Goal: Task Accomplishment & Management: Manage account settings

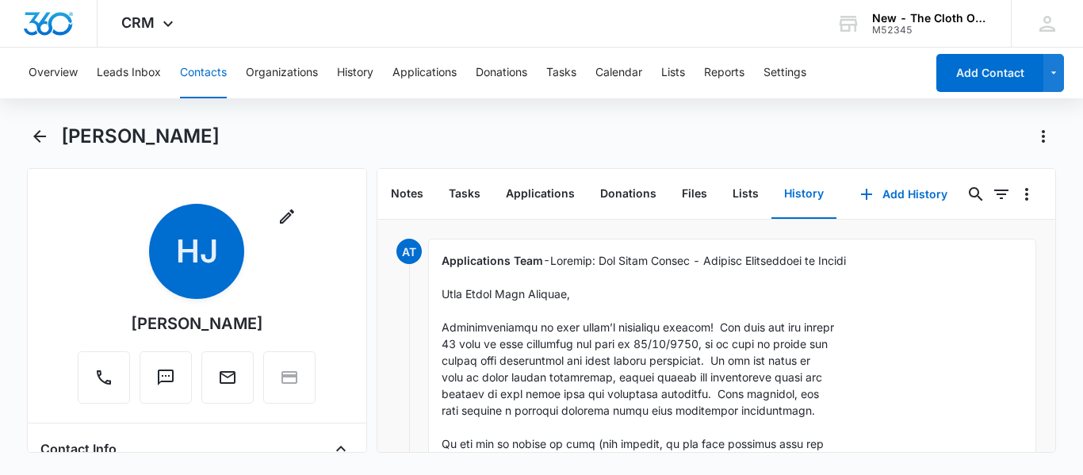
scroll to position [445, 0]
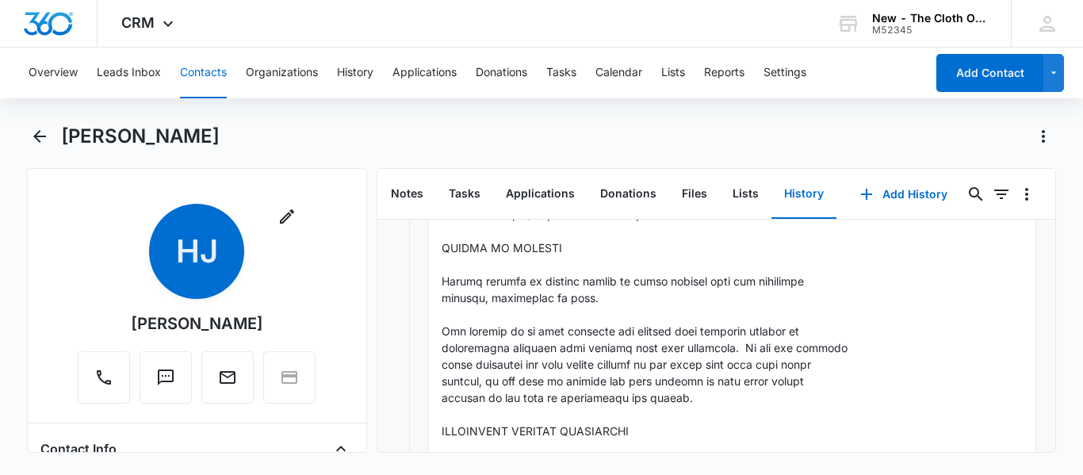
click at [190, 84] on button "Contacts" at bounding box center [203, 73] width 47 height 51
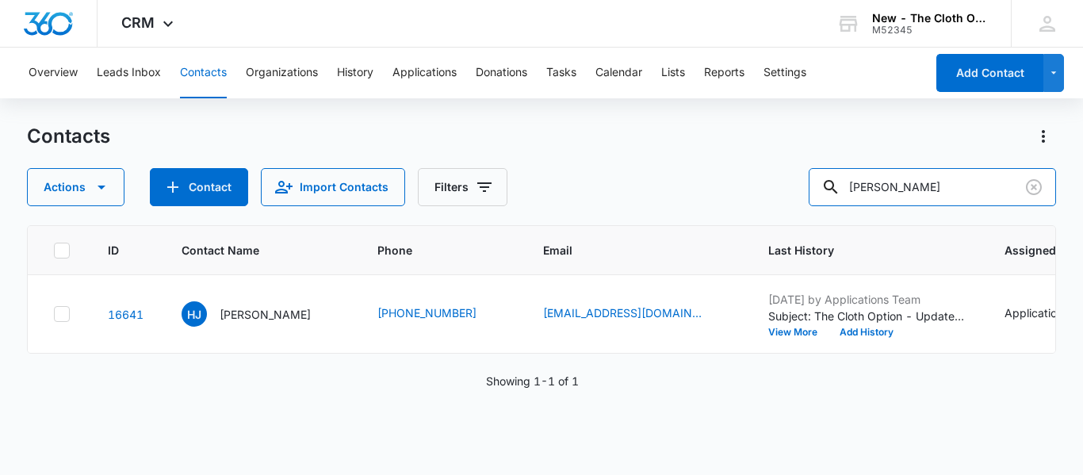
drag, startPoint x: 963, startPoint y: 178, endPoint x: 609, endPoint y: 192, distance: 353.7
click at [609, 192] on div "Actions Contact Import Contacts Filters [PERSON_NAME]" at bounding box center [541, 187] width 1029 height 38
paste input "[EMAIL_ADDRESS][DOMAIN_NAME]"
type input "[EMAIL_ADDRESS][DOMAIN_NAME]"
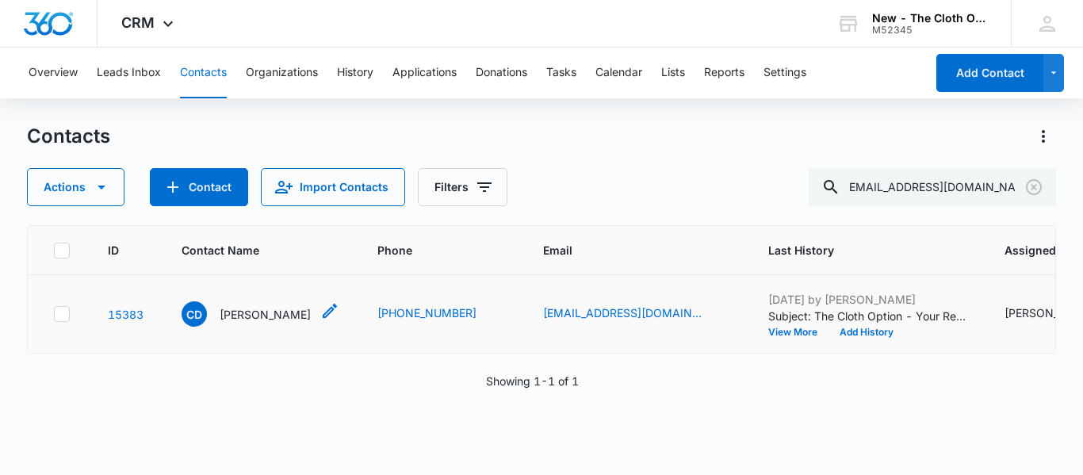
click at [262, 323] on p "[PERSON_NAME]" at bounding box center [265, 314] width 91 height 17
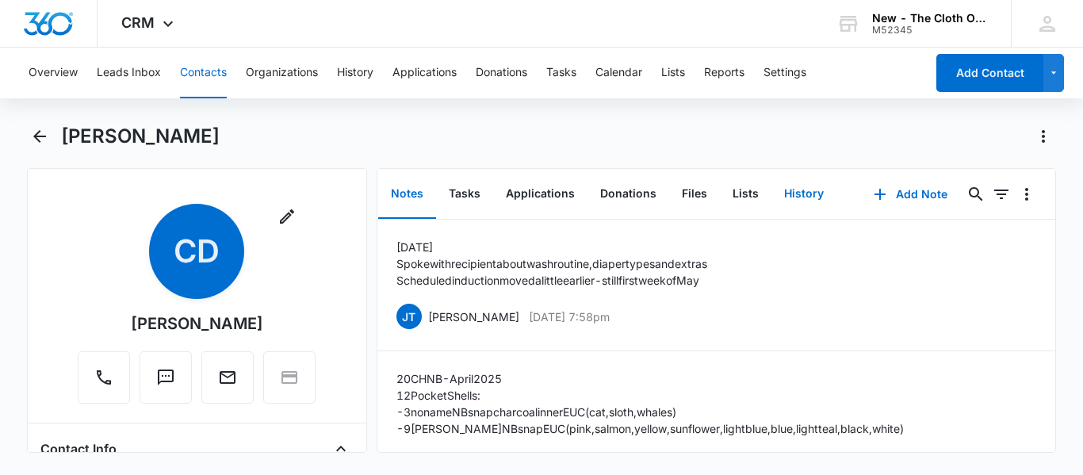
click at [796, 197] on button "History" at bounding box center [803, 194] width 65 height 49
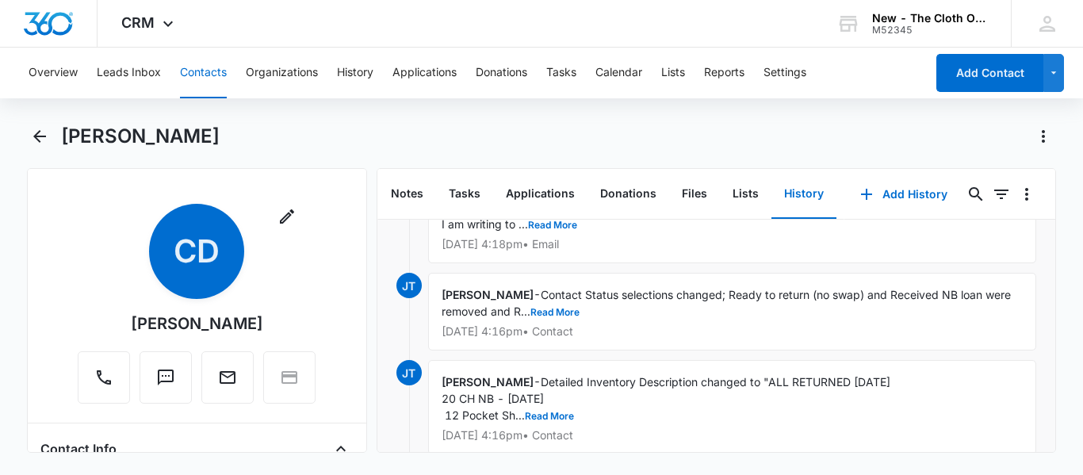
scroll to position [136, 0]
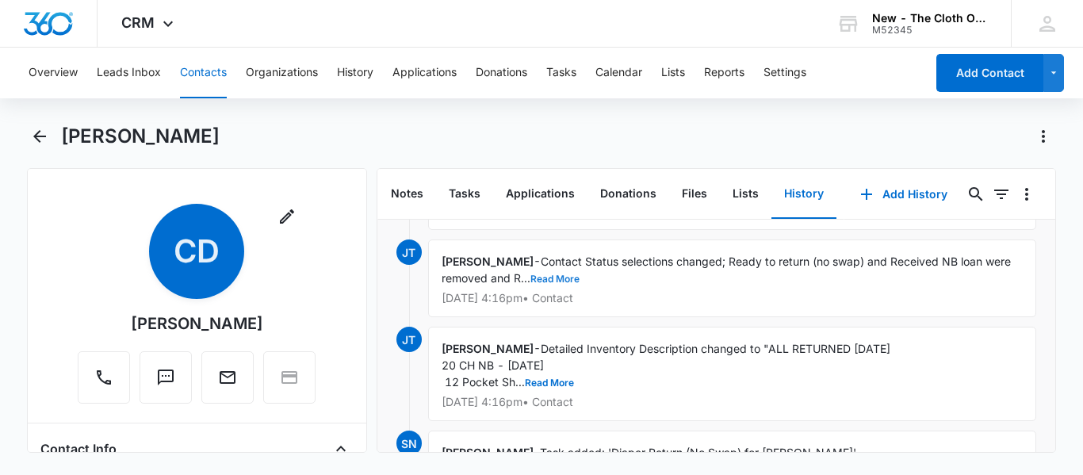
click at [545, 283] on button "Read More" at bounding box center [554, 279] width 49 height 10
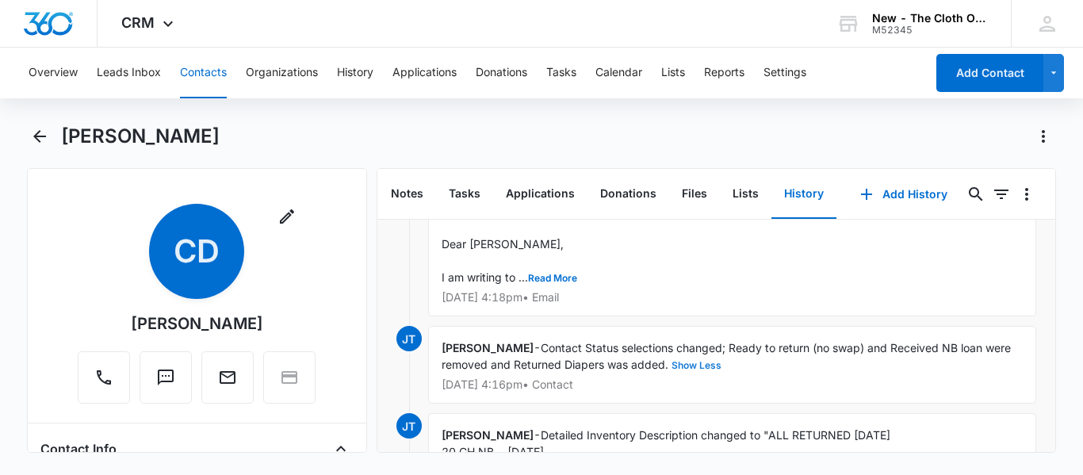
scroll to position [0, 0]
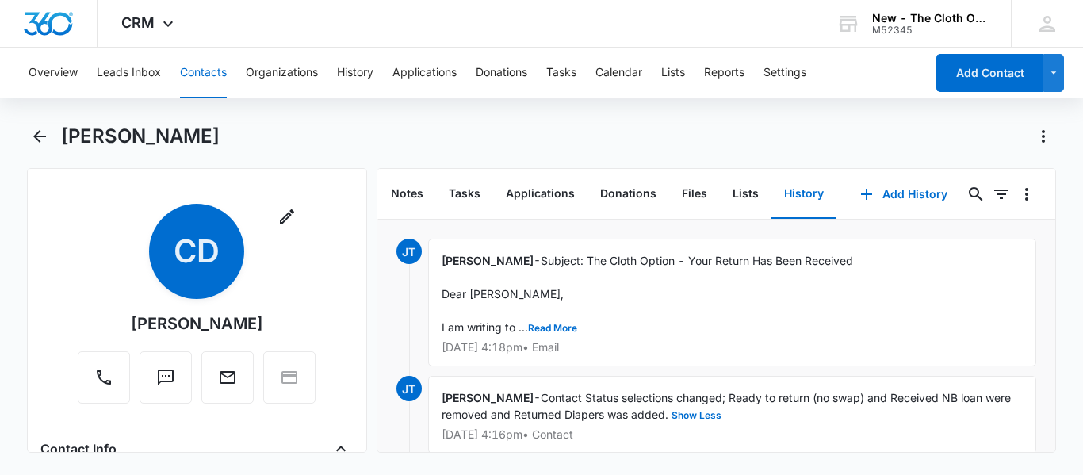
click at [197, 59] on button "Contacts" at bounding box center [203, 73] width 47 height 51
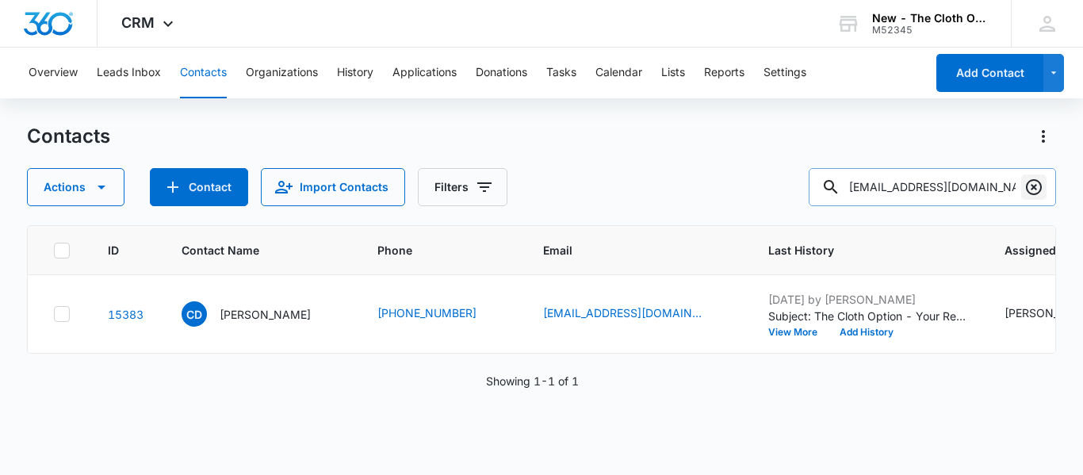
click at [1039, 182] on icon "Clear" at bounding box center [1034, 187] width 16 height 16
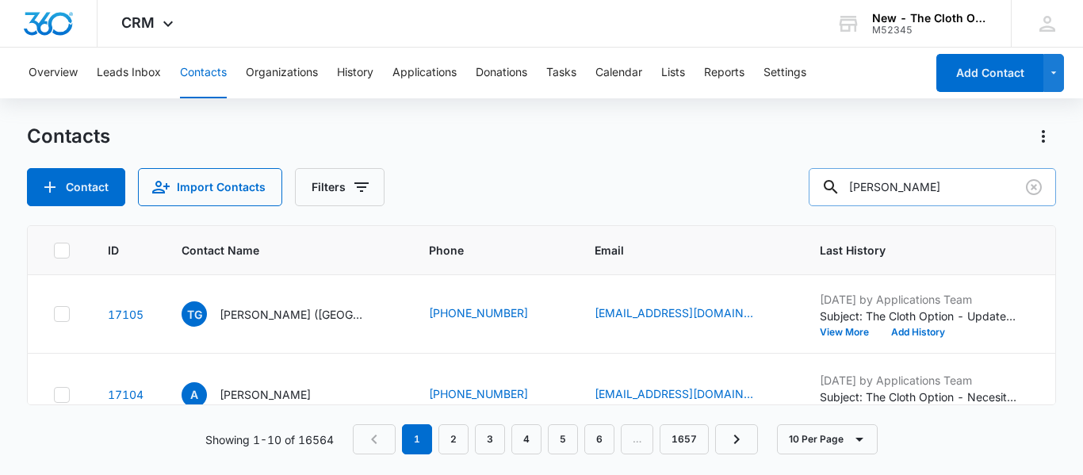
type input "[PERSON_NAME]"
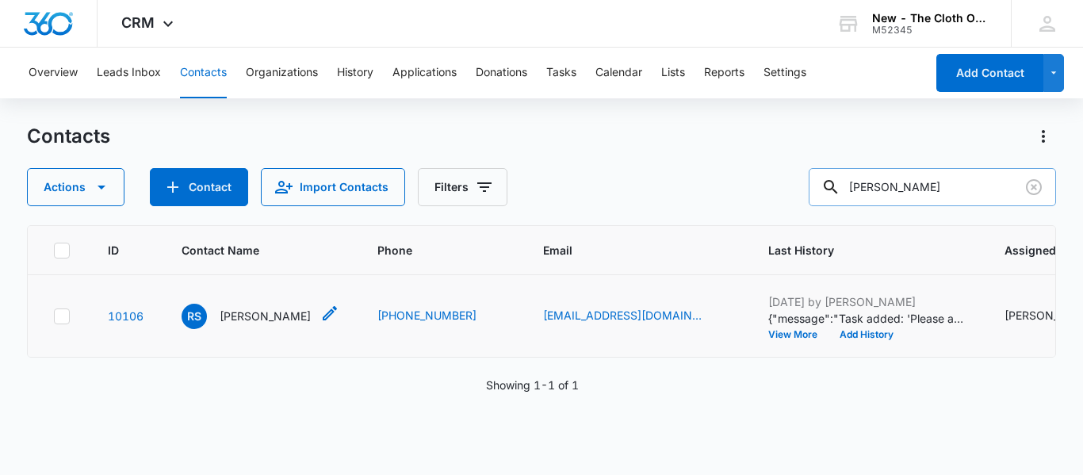
click at [256, 324] on p "[PERSON_NAME]" at bounding box center [265, 316] width 91 height 17
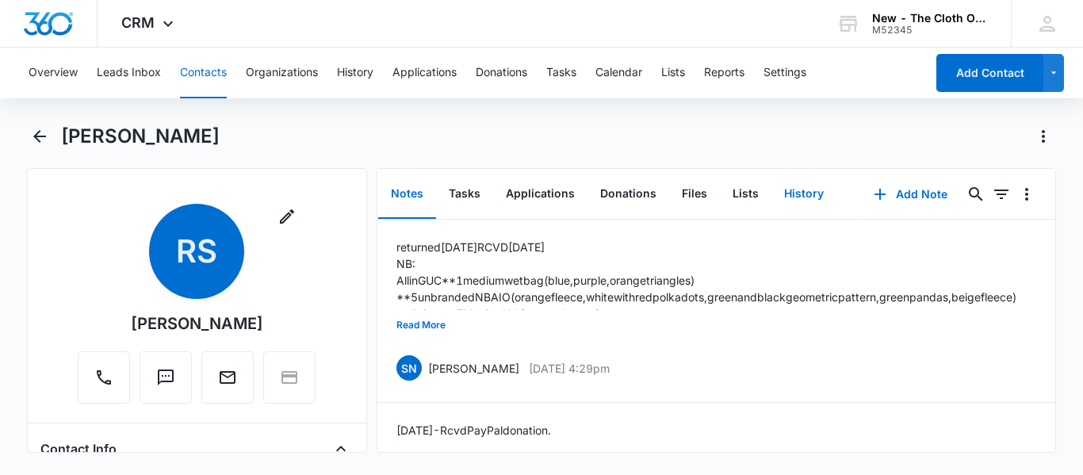
click at [794, 193] on button "History" at bounding box center [803, 194] width 65 height 49
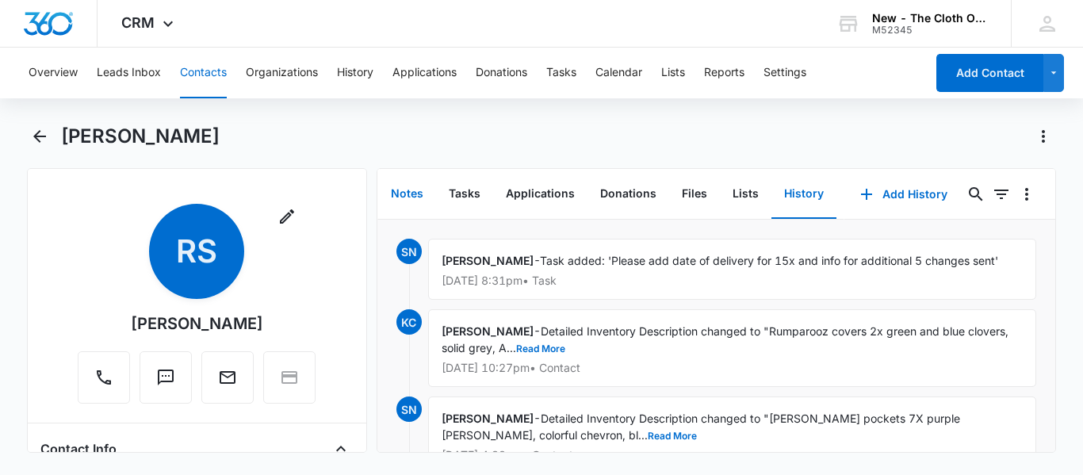
click at [415, 179] on button "Notes" at bounding box center [407, 194] width 58 height 49
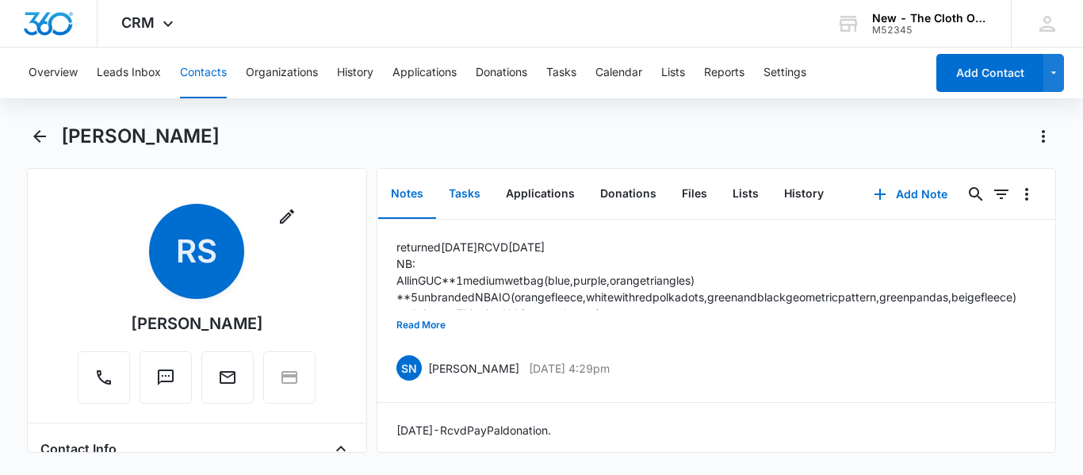
click at [476, 193] on button "Tasks" at bounding box center [464, 194] width 57 height 49
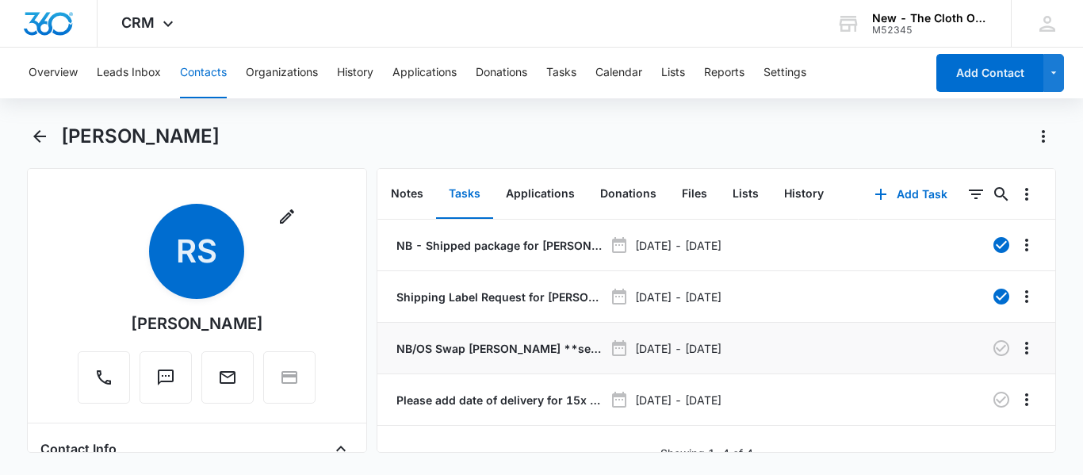
click at [495, 354] on p "NB/OS Swap [PERSON_NAME] **see details** (Zone 4)" at bounding box center [498, 348] width 210 height 17
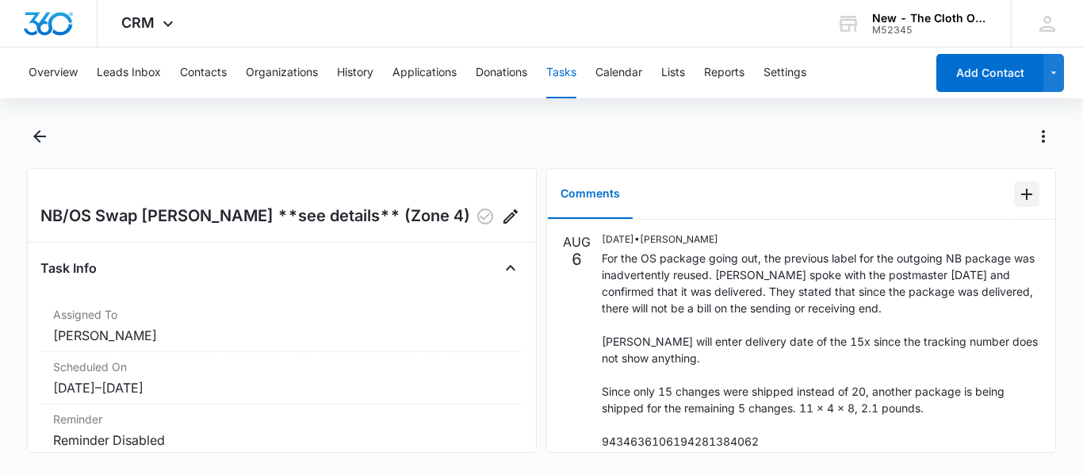
click at [1021, 197] on icon "Add Comment" at bounding box center [1026, 194] width 11 height 11
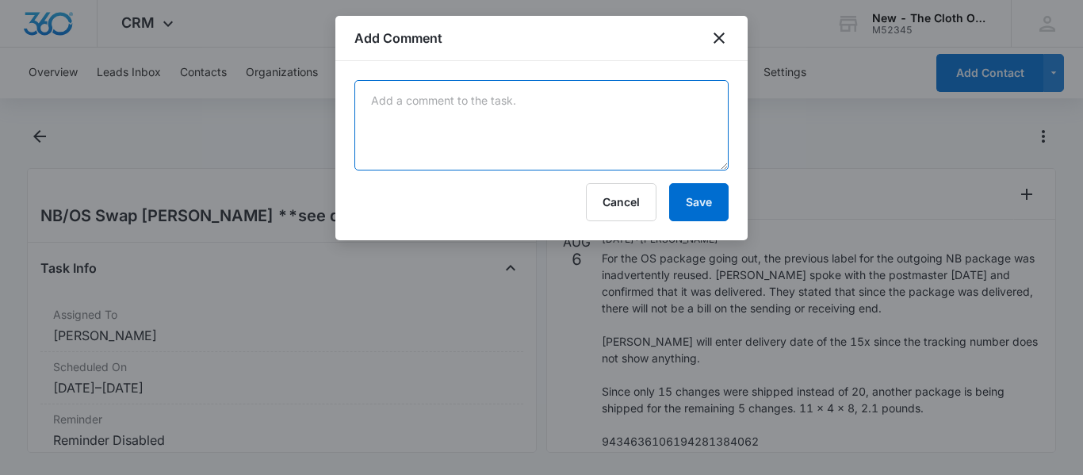
click at [430, 101] on textarea at bounding box center [541, 125] width 374 height 90
paste textarea "Your item was delivered at the front door or porch at 2:13 pm on [DATE] in [GEO…"
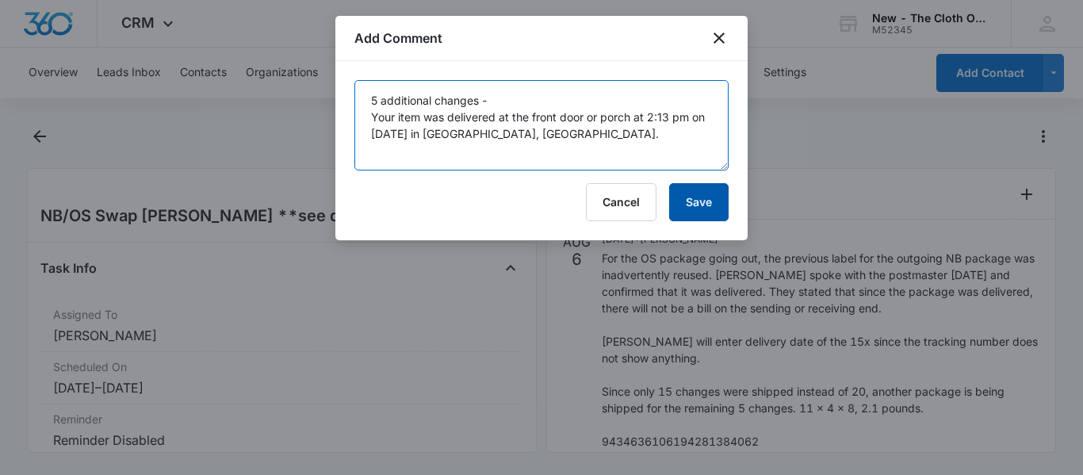
type textarea "5 additional changes - Your item was delivered at the front door or porch at 2:…"
click at [689, 190] on button "Save" at bounding box center [698, 202] width 59 height 38
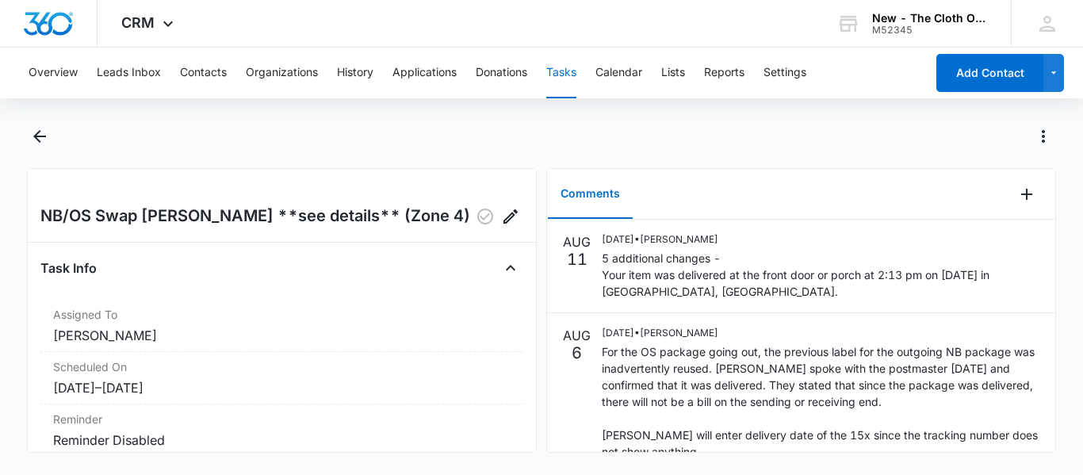
click at [571, 83] on button "Tasks" at bounding box center [561, 73] width 30 height 51
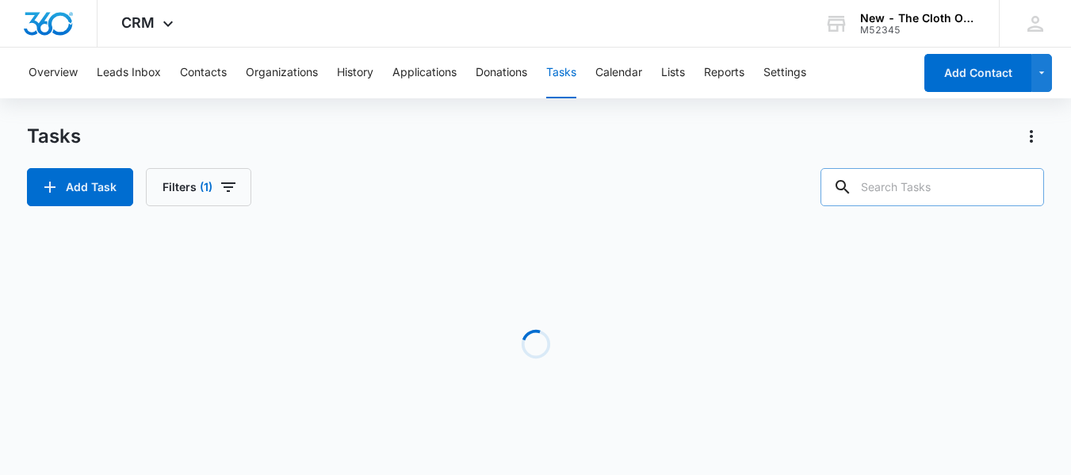
click at [959, 188] on input "text" at bounding box center [931, 187] width 223 height 38
type input "cleveland"
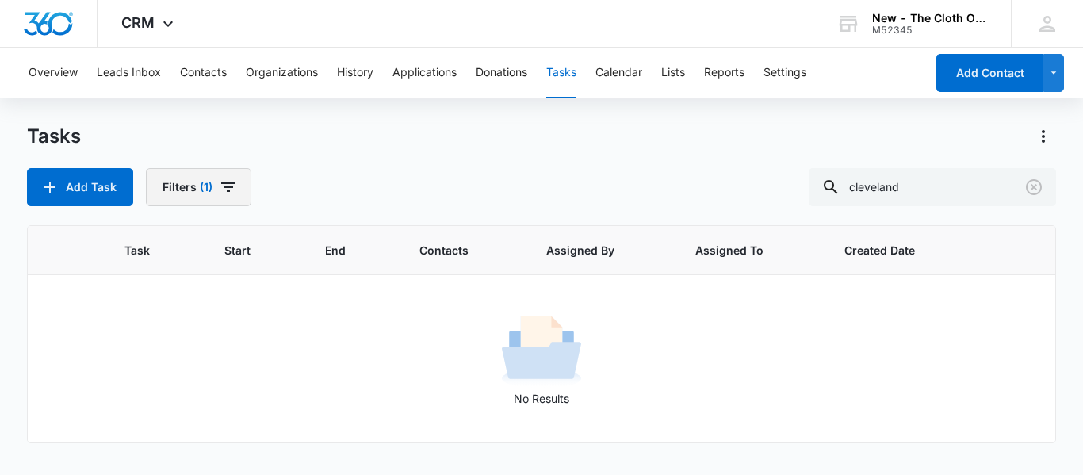
click at [239, 185] on button "Filters (1)" at bounding box center [198, 187] width 105 height 38
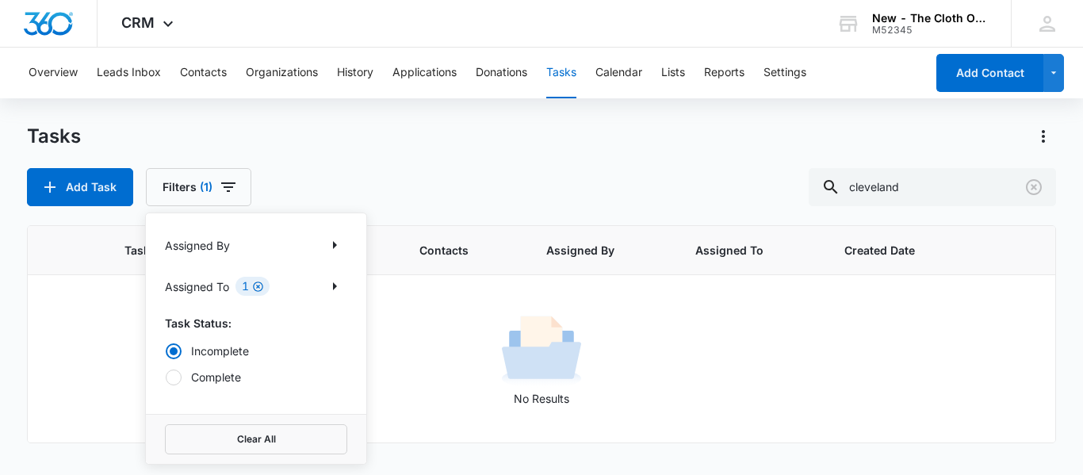
click at [252, 289] on icon "Clear" at bounding box center [258, 287] width 12 height 12
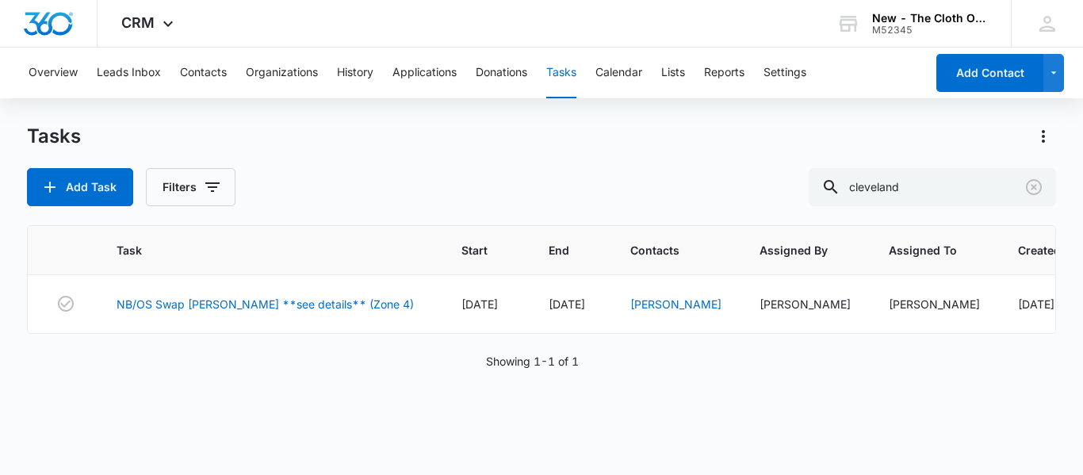
click at [458, 178] on div "Add Task Filters cleveland" at bounding box center [541, 187] width 1029 height 38
click at [289, 301] on link "NB/OS Swap [PERSON_NAME] **see details** (Zone 4)" at bounding box center [265, 304] width 297 height 17
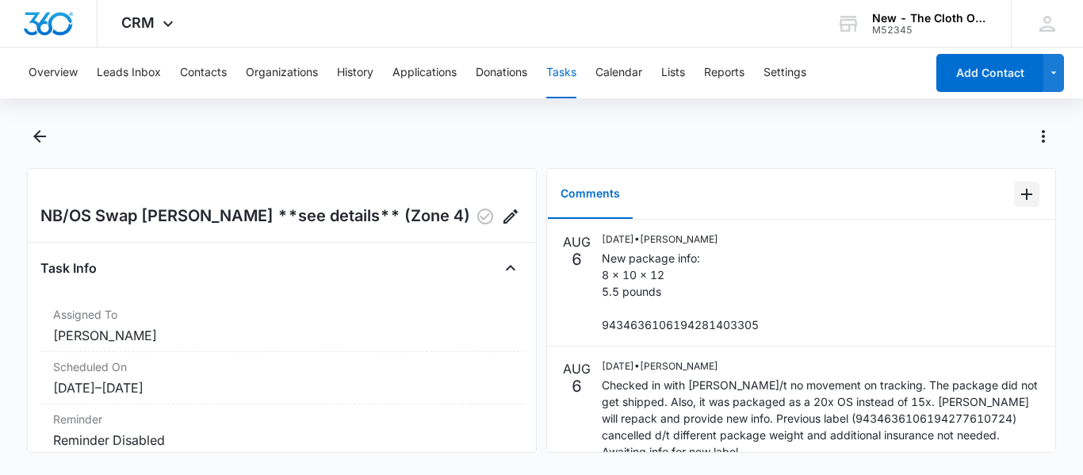
click at [1023, 198] on icon "Add Comment" at bounding box center [1026, 194] width 19 height 19
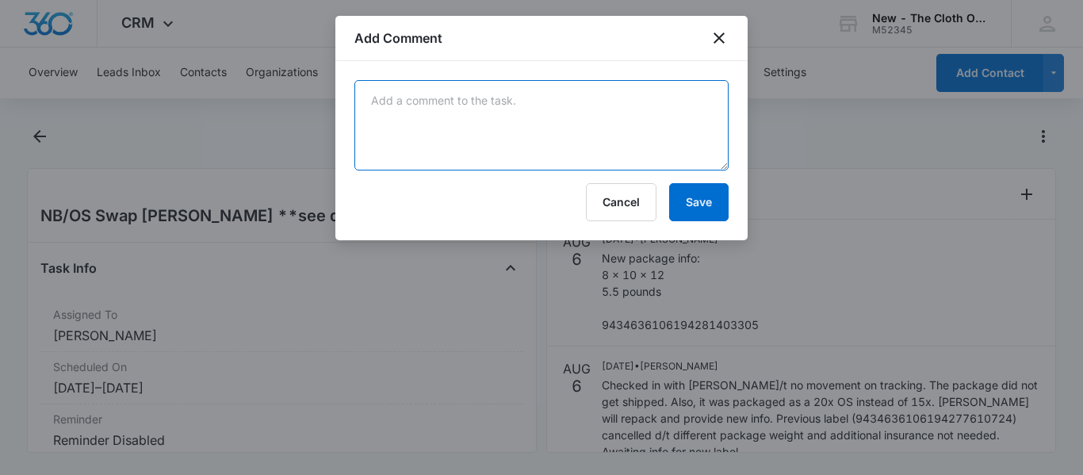
click at [466, 138] on textarea at bounding box center [541, 125] width 374 height 90
paste textarea "Your item was delivered at the front door or porch at 3:33 pm on [DATE] in [GEO…"
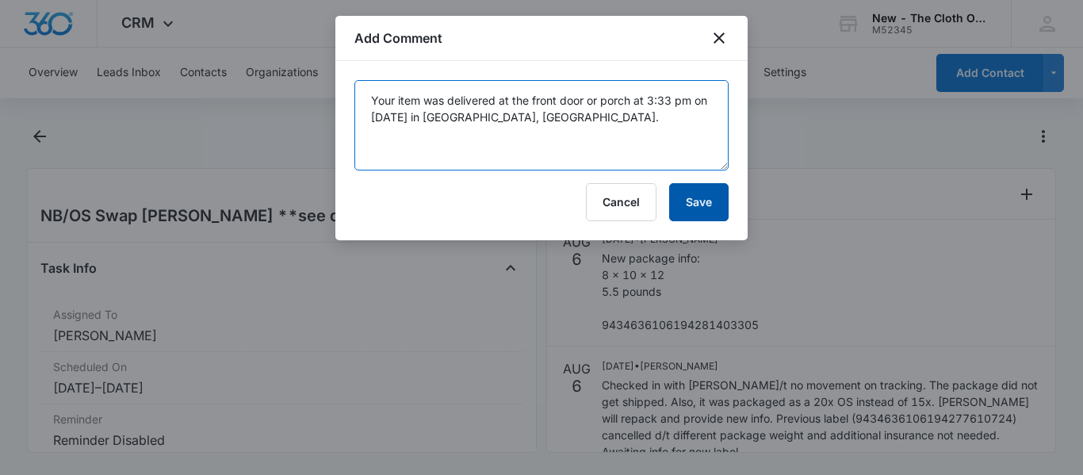
type textarea "Your item was delivered at the front door or porch at 3:33 pm on [DATE] in [GEO…"
click at [693, 202] on button "Save" at bounding box center [698, 202] width 59 height 38
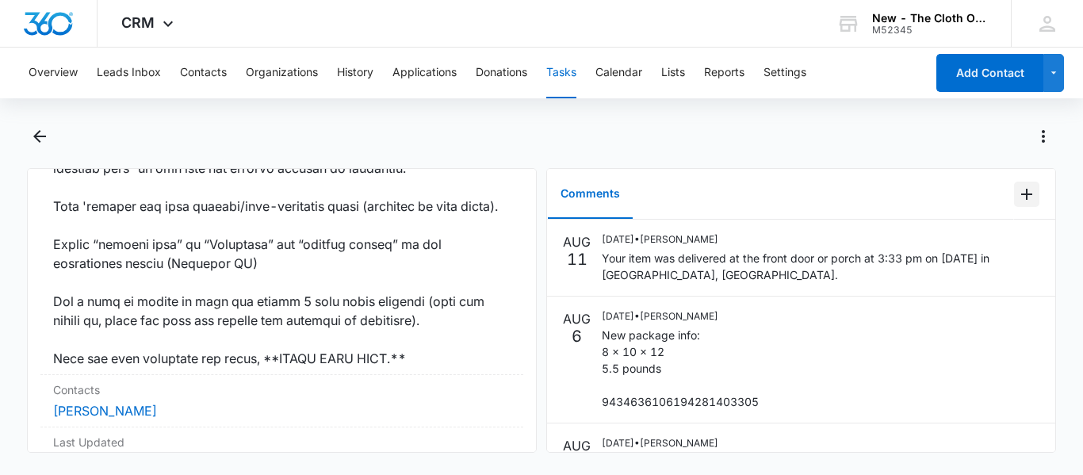
scroll to position [1254, 0]
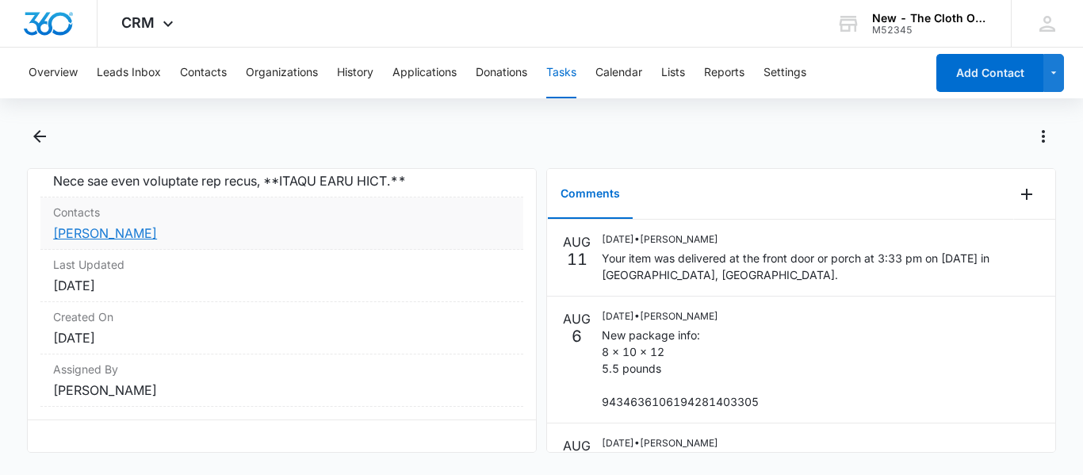
click at [138, 226] on link "[PERSON_NAME]" at bounding box center [105, 233] width 104 height 16
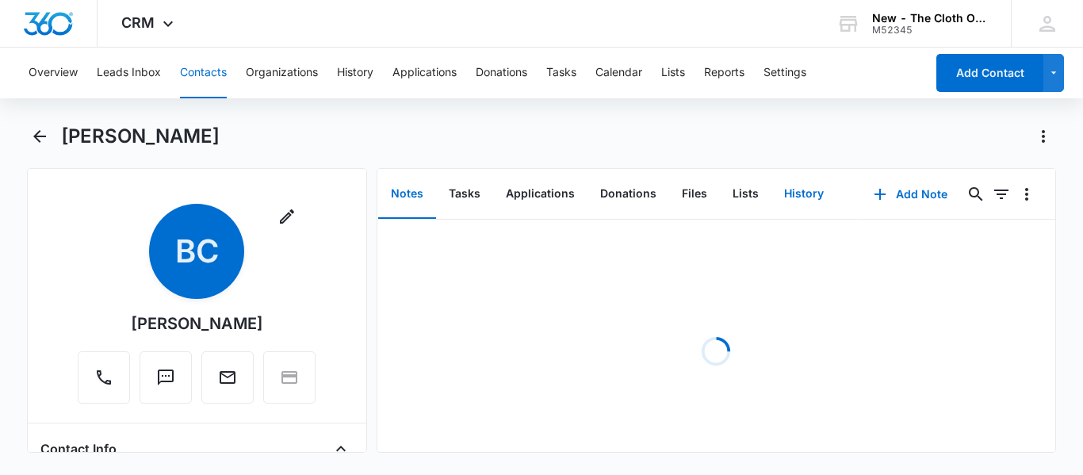
click at [795, 192] on button "History" at bounding box center [803, 194] width 65 height 49
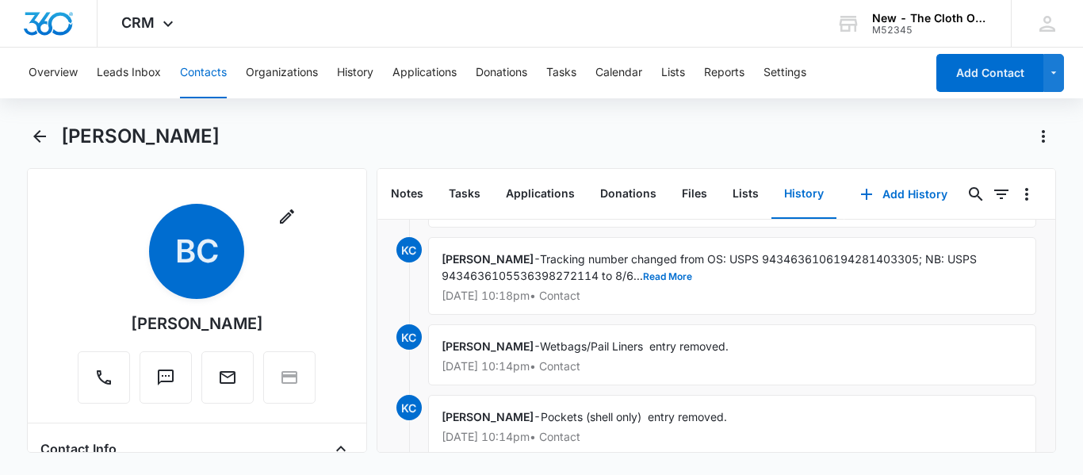
scroll to position [88, 0]
click at [670, 277] on button "Read More" at bounding box center [667, 278] width 49 height 10
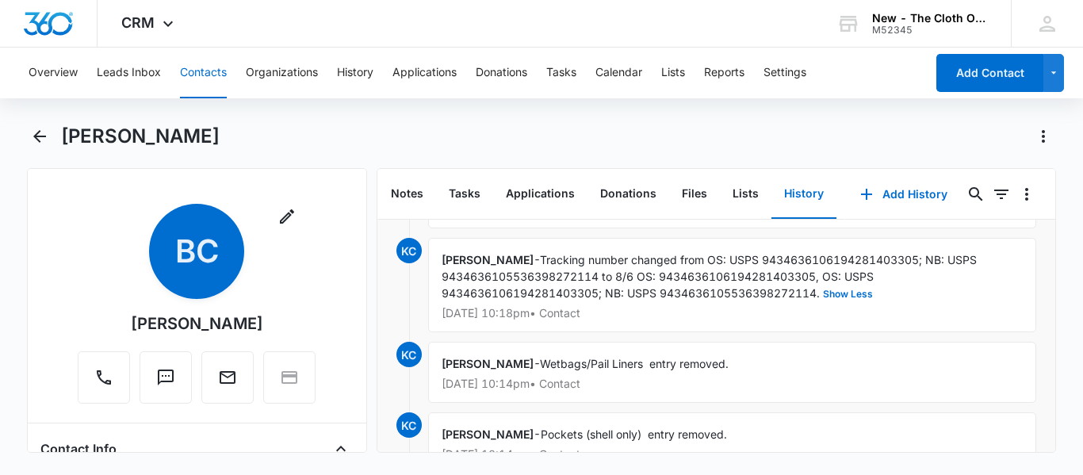
click at [720, 285] on div "Kathryn Coursey - Tracking number changed from OS: USPS 9434636106194281403305;…" at bounding box center [732, 285] width 608 height 94
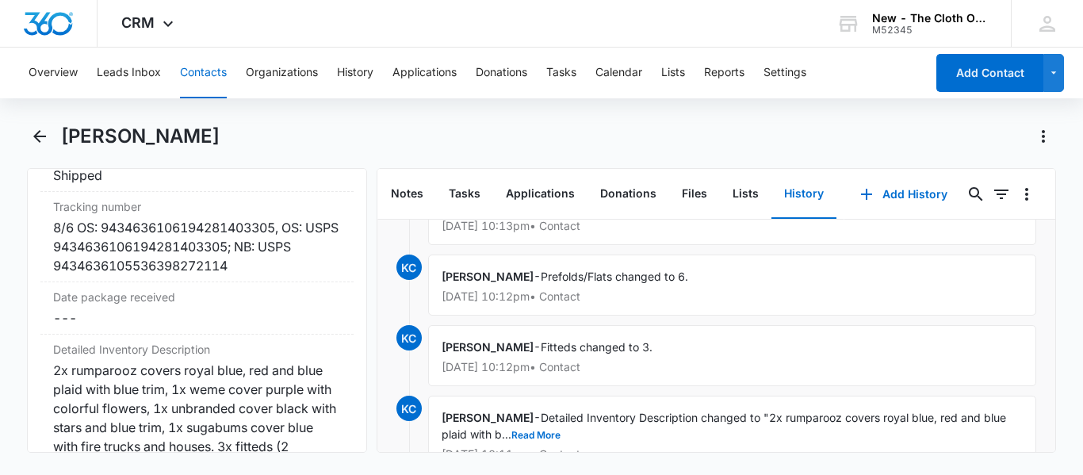
scroll to position [3803, 0]
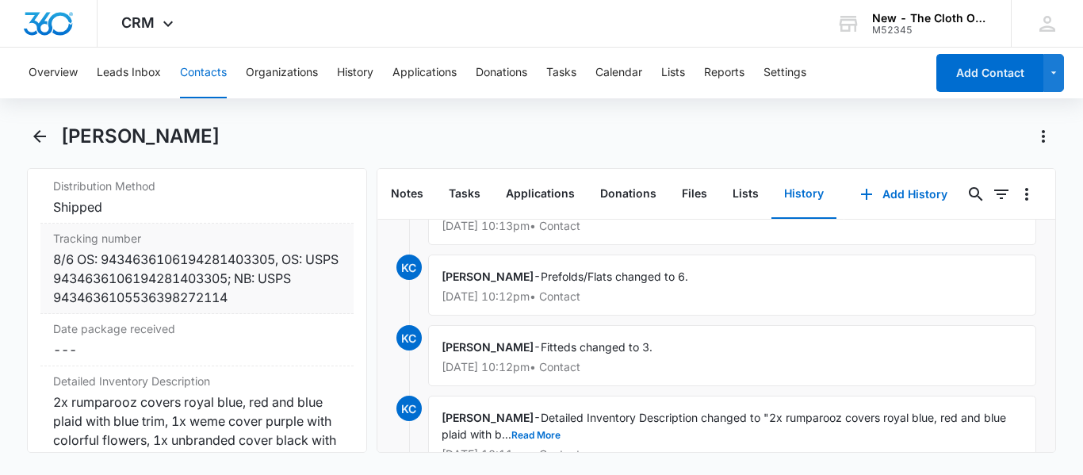
click at [288, 257] on div "8/6 OS: 9434636106194281403305, OS: USPS 9434636106194281403305; NB: USPS 94346…" at bounding box center [197, 278] width 288 height 57
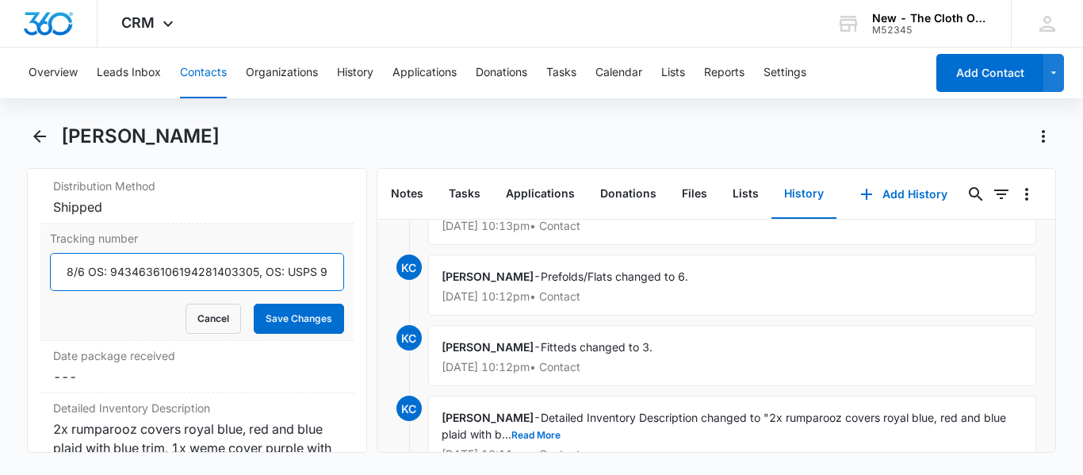
drag, startPoint x: 262, startPoint y: 267, endPoint x: 51, endPoint y: 277, distance: 211.0
click at [51, 277] on input "8/6 OS: 9434636106194281403305, OS: USPS 9434636106194281403305; NB: USPS 94346…" at bounding box center [197, 272] width 294 height 38
type input "OS: USPS 9434636106194281403305; NB: USPS 9434636105536398272114"
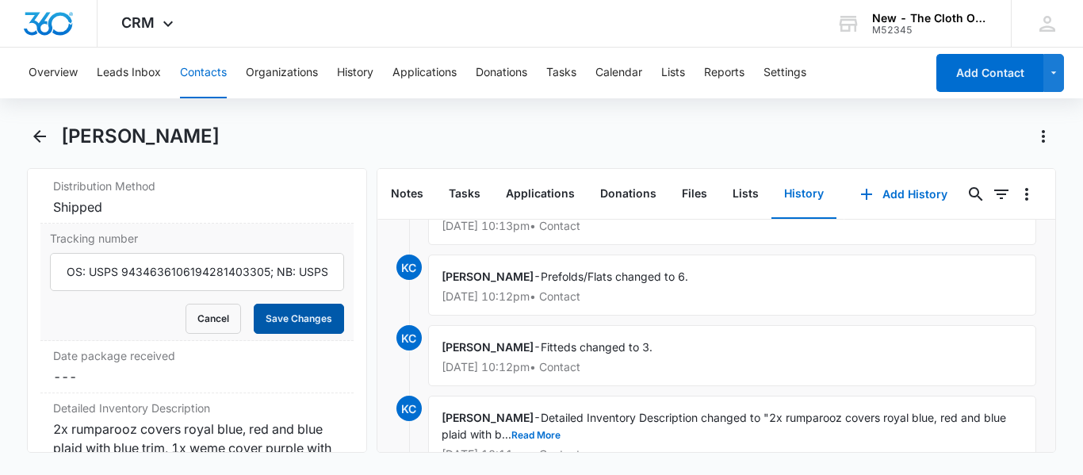
click at [297, 322] on button "Save Changes" at bounding box center [299, 319] width 90 height 30
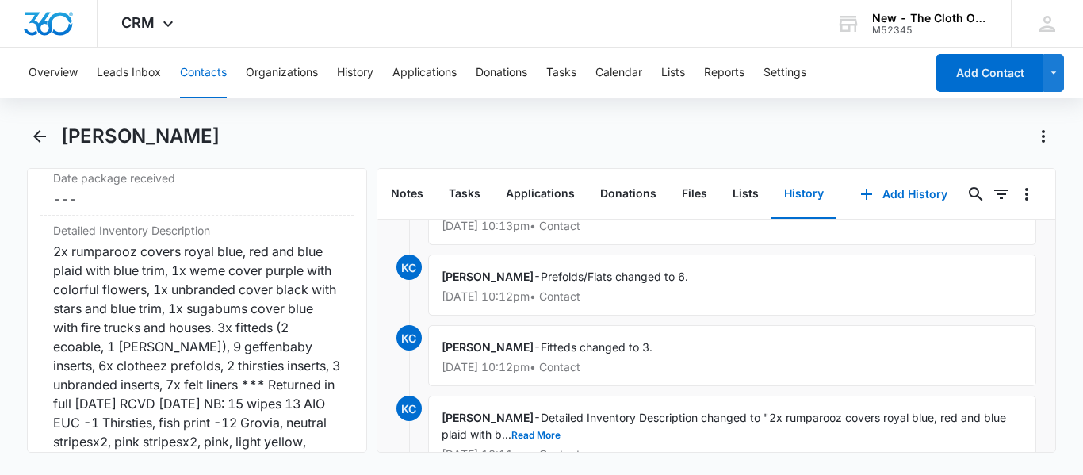
scroll to position [3898, 0]
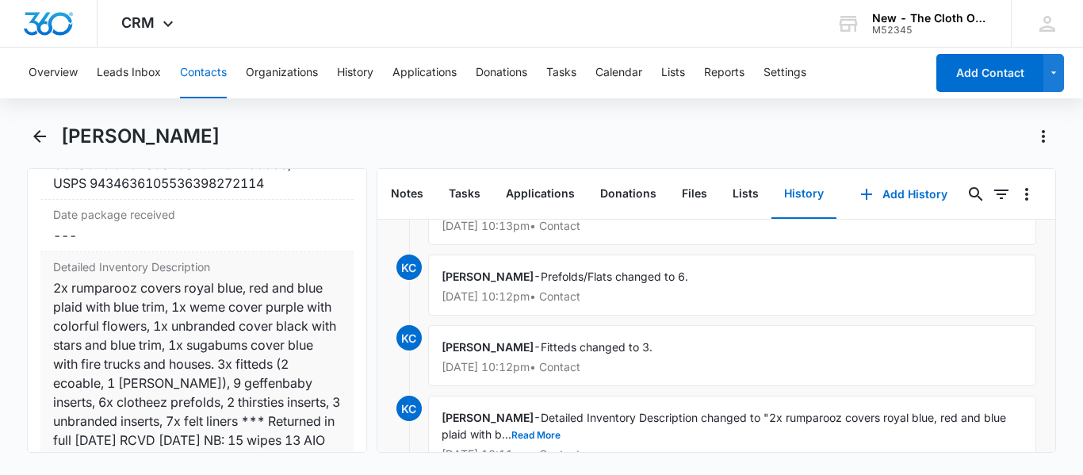
click at [55, 283] on div "2x rumparooz covers royal blue, red and blue plaid with blue trim, 1x weme cove…" at bounding box center [197, 439] width 288 height 323
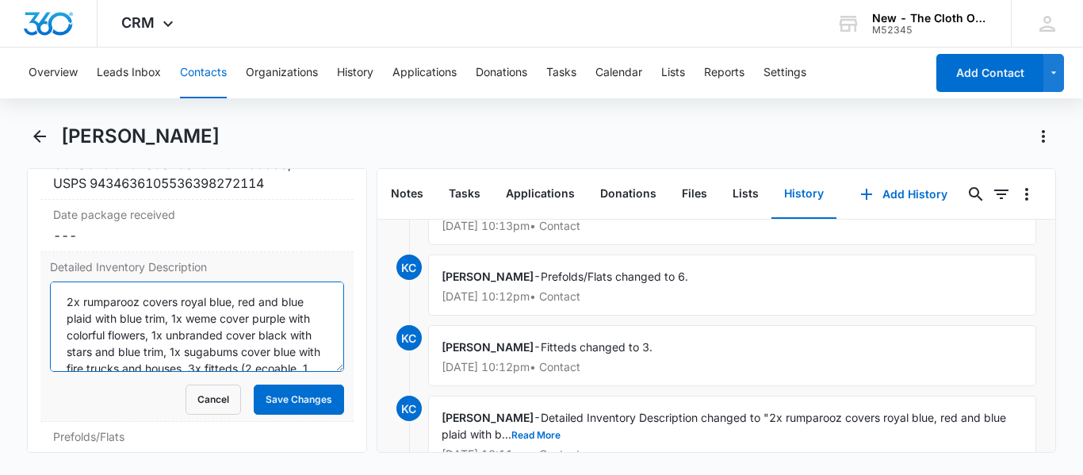
click at [63, 298] on textarea "2x rumparooz covers royal blue, red and blue plaid with blue trim, 1x weme cove…" at bounding box center [197, 326] width 294 height 90
type textarea "OS PKG - rcvd 08/11/2025: 2x rumparooz covers royal blue, red and blue plaid wi…"
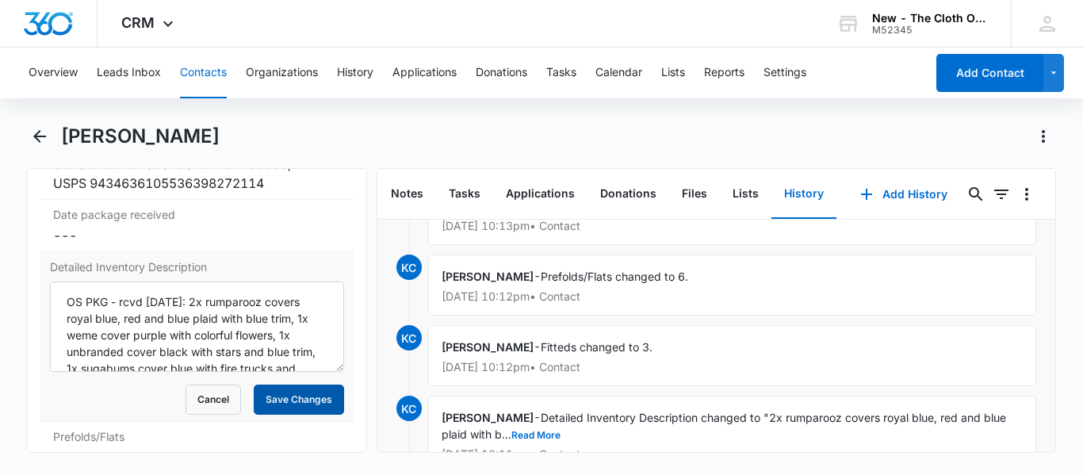
click at [303, 393] on button "Save Changes" at bounding box center [299, 399] width 90 height 30
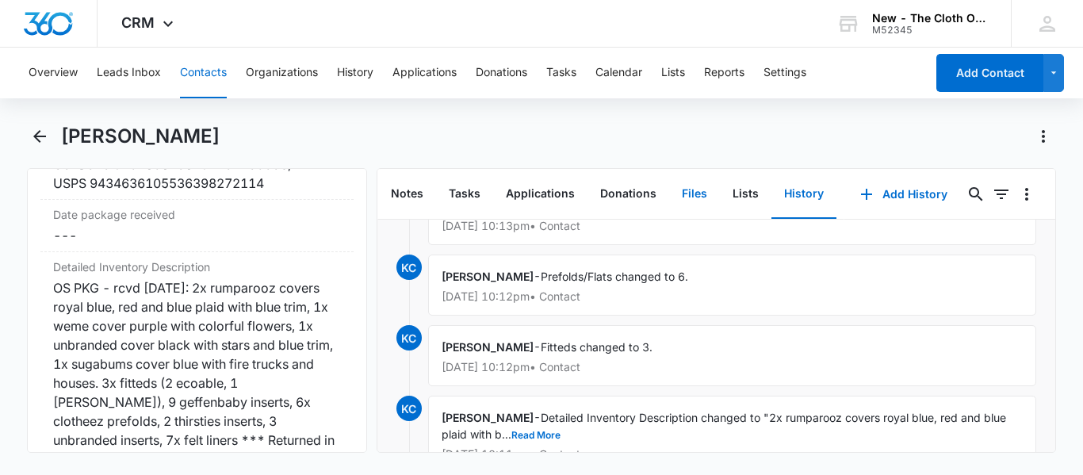
click at [683, 189] on button "Files" at bounding box center [694, 194] width 51 height 49
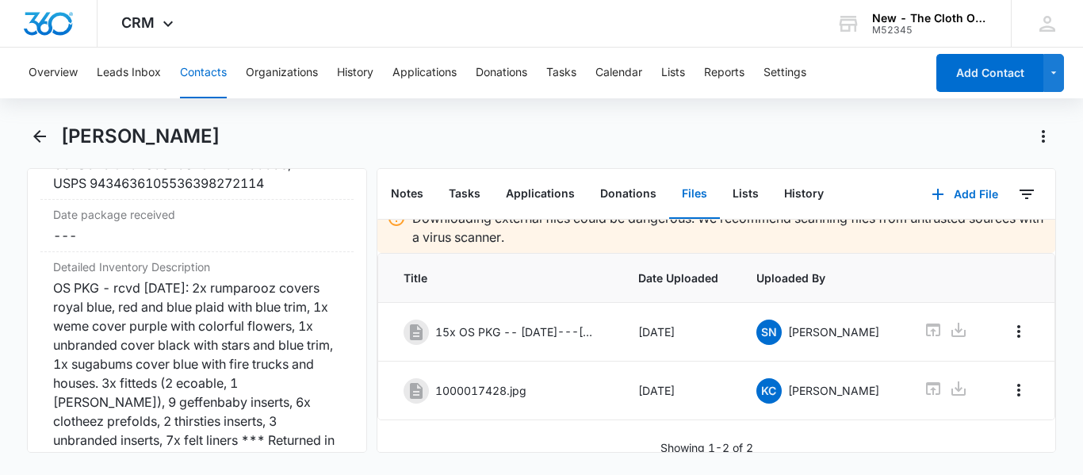
scroll to position [45, 0]
